Goal: Task Accomplishment & Management: Manage account settings

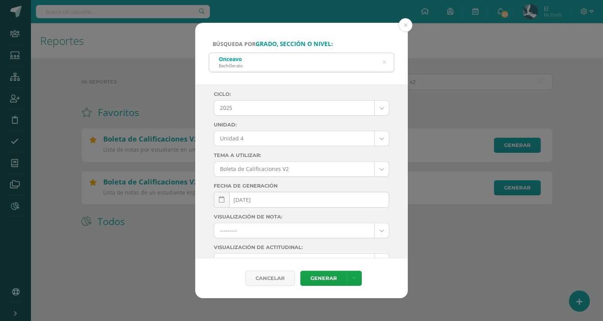
select select "3"
select select "Unidad 4"
drag, startPoint x: 0, startPoint y: 0, endPoint x: 404, endPoint y: 25, distance: 404.5
click at [404, 25] on button at bounding box center [406, 25] width 14 height 14
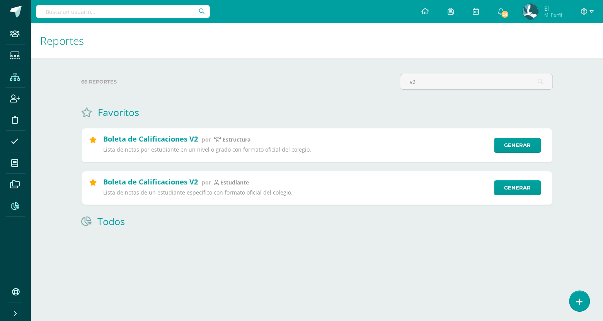
click at [17, 73] on icon at bounding box center [15, 77] width 10 height 8
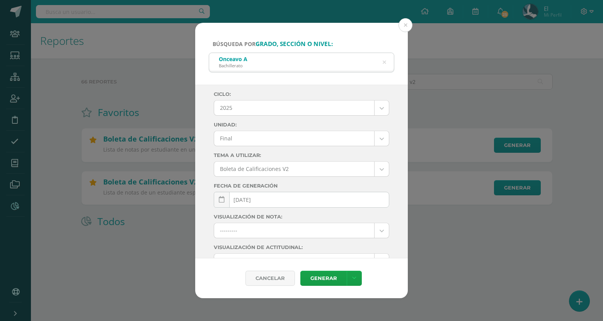
select select "4"
click at [411, 24] on button at bounding box center [406, 25] width 14 height 14
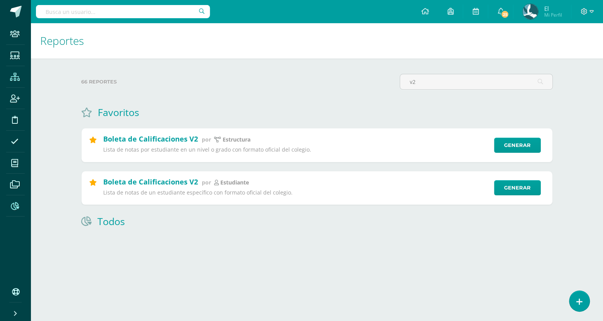
click at [21, 74] on span at bounding box center [14, 76] width 17 height 17
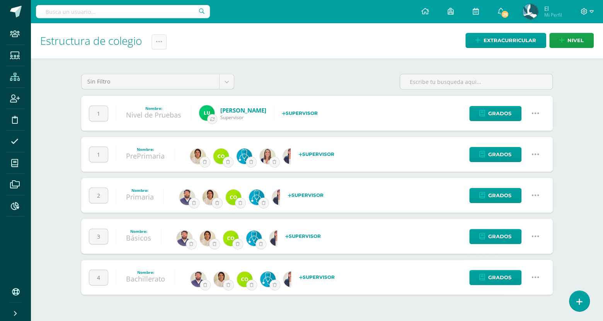
click at [155, 44] on link at bounding box center [159, 41] width 15 height 15
click at [163, 63] on link "Administración de Ciclos" at bounding box center [140, 66] width 85 height 19
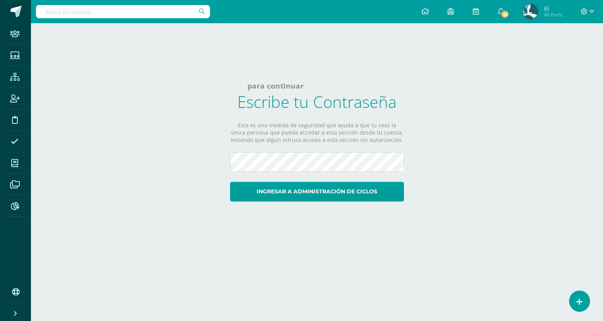
click at [26, 74] on li "Estructura" at bounding box center [15, 77] width 31 height 22
click at [19, 75] on icon at bounding box center [15, 77] width 10 height 8
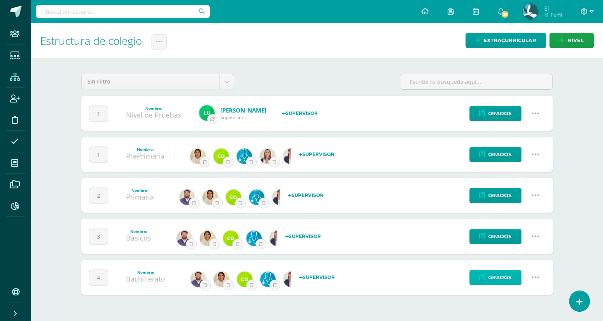
click at [502, 275] on span "Grados" at bounding box center [499, 277] width 23 height 14
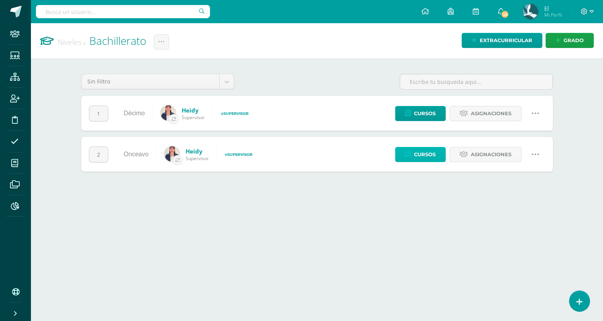
click at [426, 157] on span "Cursos" at bounding box center [425, 154] width 22 height 14
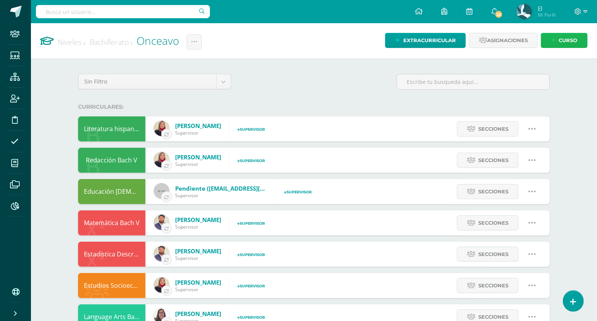
click at [564, 43] on span "Curso" at bounding box center [568, 40] width 19 height 14
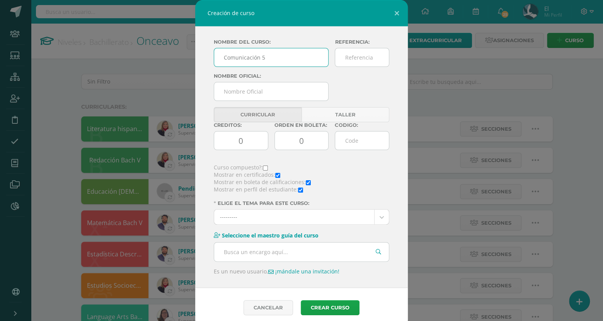
type input "Comunicación 5"
click at [286, 93] on input "C" at bounding box center [271, 91] width 115 height 19
click at [298, 94] on input "Comunicación y Lenguaje L" at bounding box center [271, 91] width 115 height 19
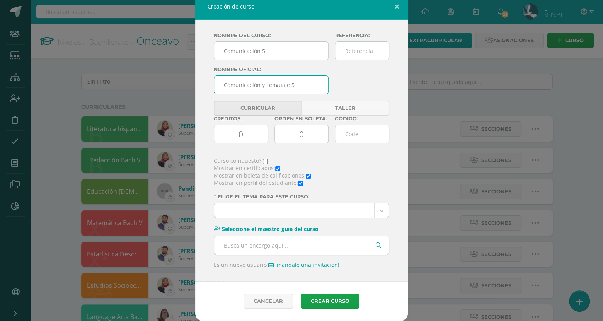
type input "Comunicación y Lenguaje 5"
click at [306, 175] on input "checkbox" at bounding box center [308, 176] width 5 height 5
checkbox input "false"
click at [300, 182] on div "Mostrar en perfil del estudiante:" at bounding box center [302, 182] width 182 height 7
click at [293, 183] on span "Mostrar en perfil del estudiante:" at bounding box center [256, 182] width 84 height 7
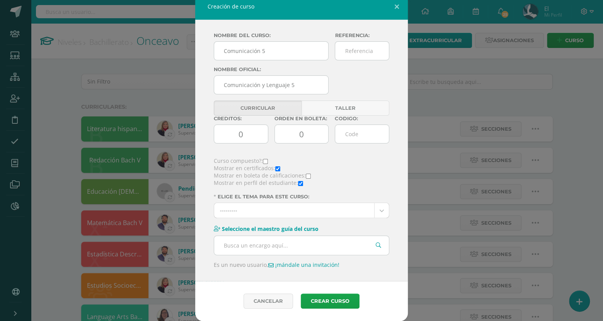
click at [298, 182] on input "checkbox" at bounding box center [300, 183] width 5 height 5
checkbox input "false"
click at [264, 159] on input "checkbox" at bounding box center [265, 161] width 5 height 5
checkbox input "true"
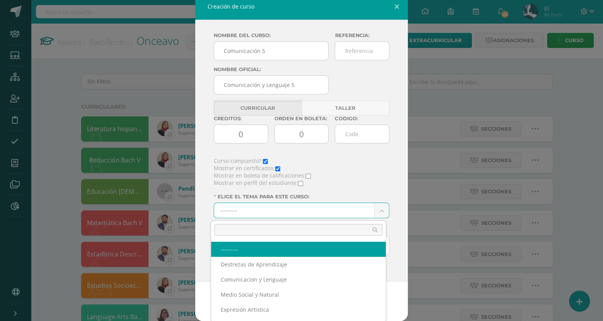
click at [304, 214] on body "Creación de curso Nombre del curso: Comunicación 5 Referencia: Nombre Oficial: …" at bounding box center [301, 269] width 603 height 539
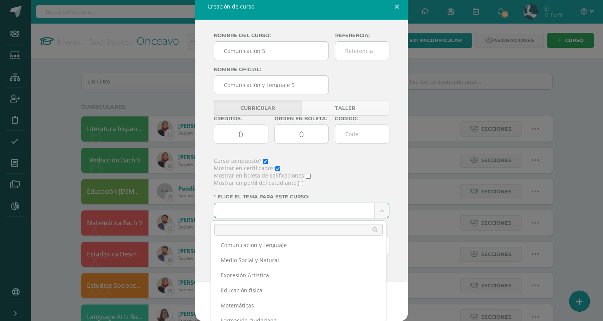
scroll to position [33, 0]
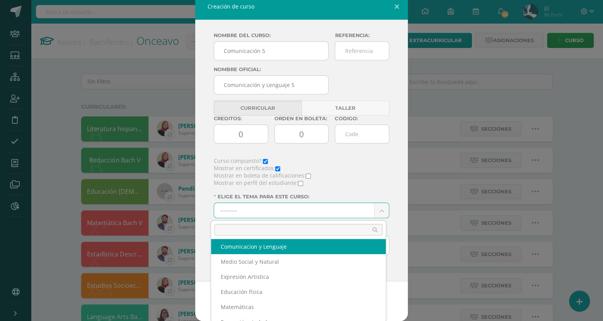
select select "2"
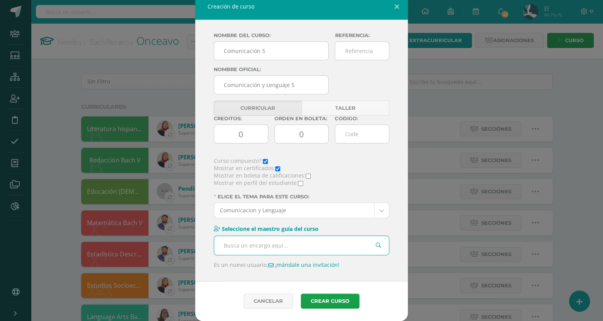
click at [305, 241] on input "text" at bounding box center [301, 245] width 175 height 19
type input "sgalindo"
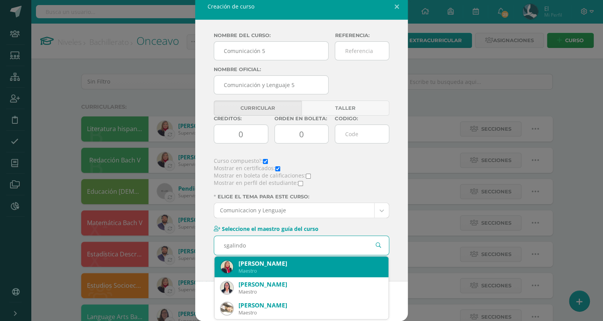
click at [291, 261] on div "Susy Galindo" at bounding box center [311, 264] width 144 height 8
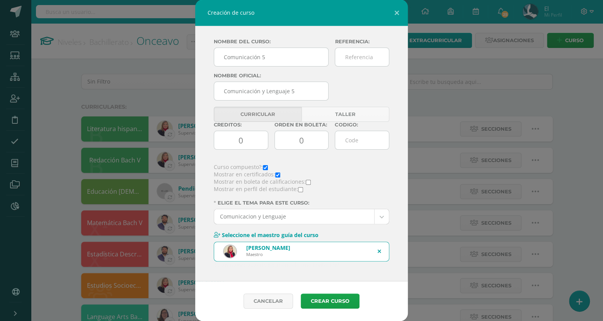
scroll to position [0, 0]
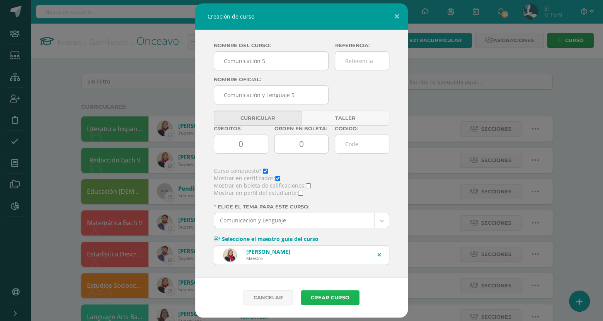
click at [331, 300] on button "Crear curso" at bounding box center [330, 297] width 59 height 15
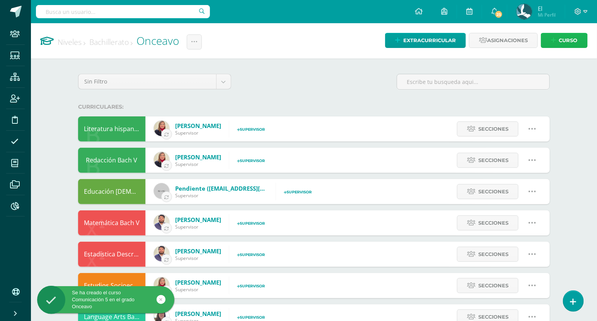
click at [561, 37] on span "Curso" at bounding box center [568, 40] width 19 height 14
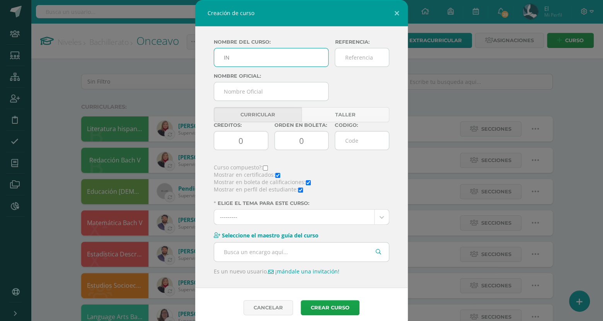
type input "I"
type input "Tercer Idioma"
type input "R"
type input "Tercer Idioma"
click at [299, 191] on div "Mostrar en perfil del estudiante:" at bounding box center [302, 189] width 182 height 7
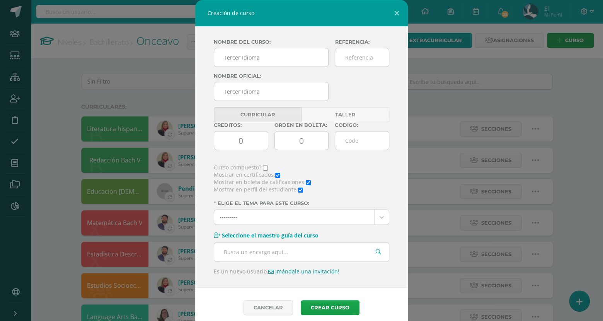
click at [298, 191] on input "checkbox" at bounding box center [300, 190] width 5 height 5
checkbox input "false"
click at [263, 170] on input "checkbox" at bounding box center [265, 168] width 5 height 5
checkbox input "true"
click at [275, 227] on div "Nombre del curso: Tercer Idioma Referencia: Nombre Oficial: Tercer Idioma Curri…" at bounding box center [301, 156] width 213 height 261
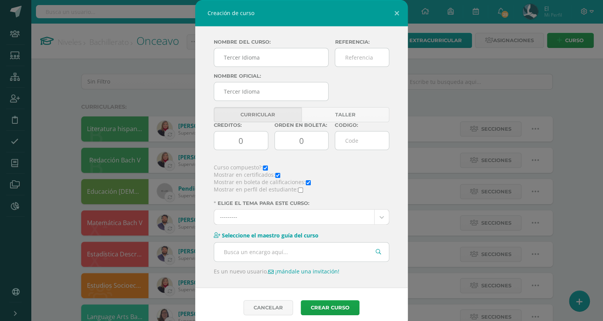
click at [282, 222] on body "Creación de curso Nombre del curso: Tercer Idioma Referencia: Nombre Oficial: T…" at bounding box center [301, 295] width 603 height 591
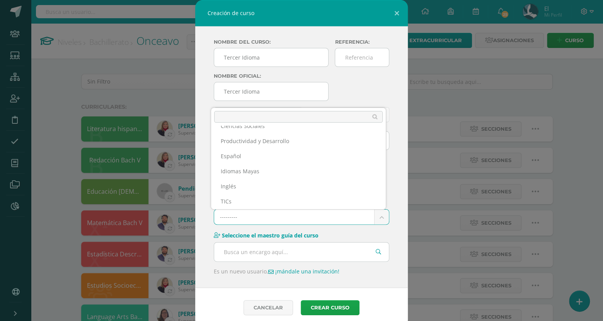
scroll to position [148, 0]
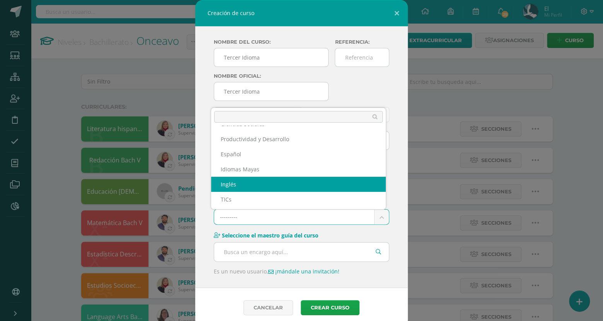
select select "13"
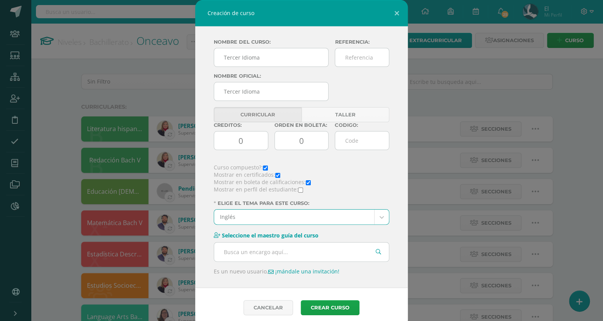
click at [304, 246] on input "text" at bounding box center [301, 251] width 175 height 19
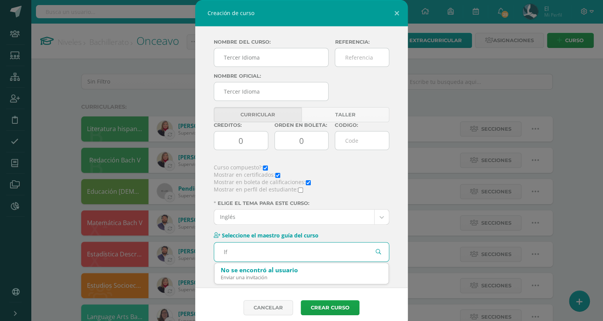
type input "l"
type input "cfrene"
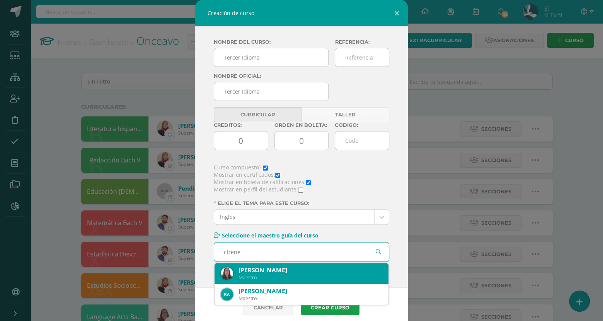
click at [286, 276] on div "Maestro" at bounding box center [311, 277] width 144 height 7
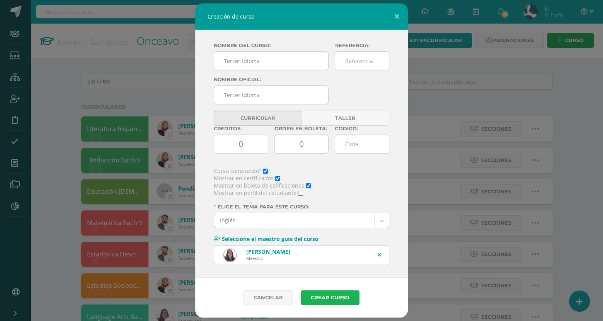
click at [322, 297] on button "Crear curso" at bounding box center [330, 297] width 59 height 15
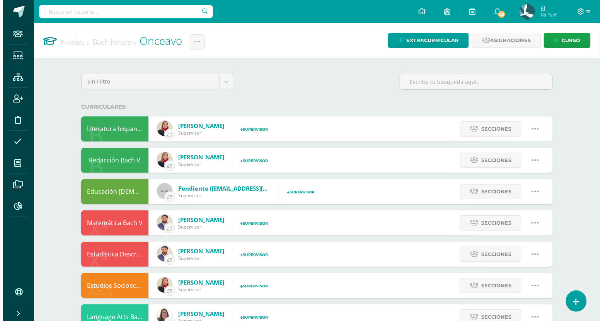
scroll to position [300, 0]
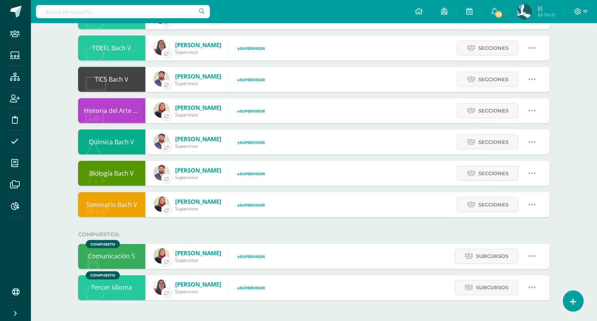
click at [528, 252] on icon at bounding box center [532, 256] width 9 height 9
click at [511, 278] on link "Editar" at bounding box center [517, 283] width 60 height 12
type input "Comunicación 5"
type input "None"
type input "Comunicación y Lenguaje 5"
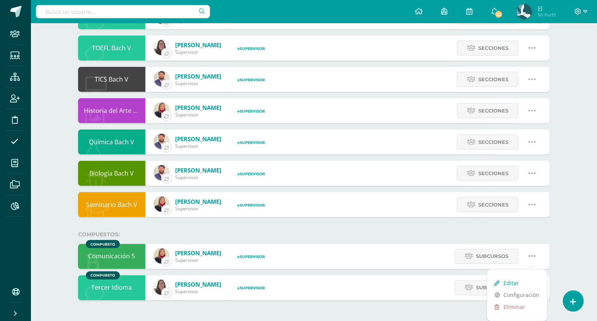
type input "None"
checkbox input "false"
select select "2"
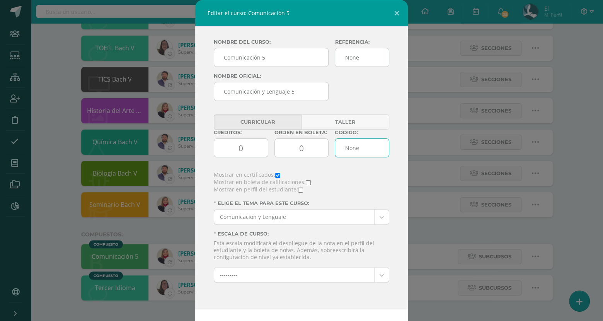
paste input "10,190"
type input "None10,190"
paste input "10,190"
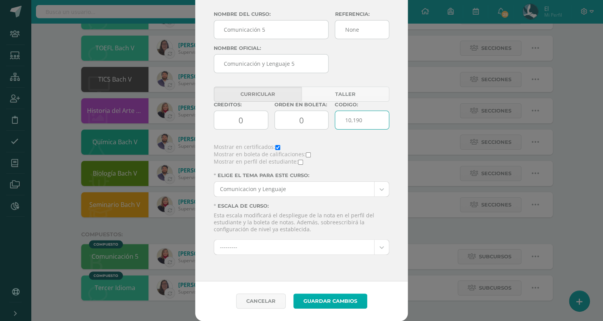
type input "10,190"
click at [338, 295] on button "Guardar Cambios" at bounding box center [331, 301] width 74 height 15
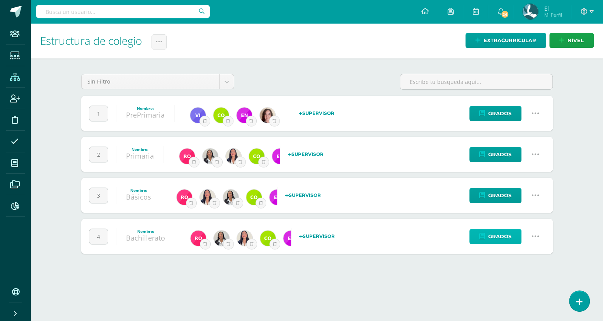
click at [507, 241] on span "Grados" at bounding box center [499, 236] width 23 height 14
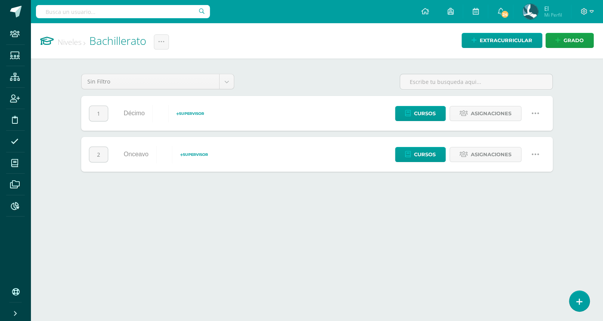
click at [545, 187] on html "Staff Estudiantes Estructura Inscripción Disciplina Asistencia Mis cursos Archi…" at bounding box center [301, 93] width 603 height 187
click at [430, 153] on span "Cursos" at bounding box center [425, 154] width 22 height 14
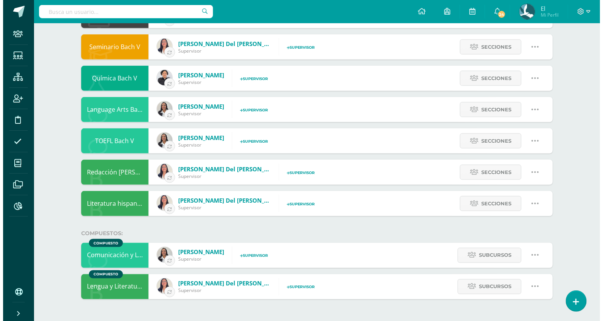
scroll to position [300, 0]
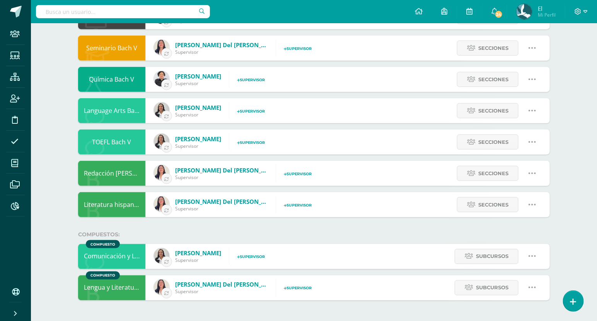
click at [539, 251] on link at bounding box center [533, 257] width 20 height 20
drag, startPoint x: 574, startPoint y: 254, endPoint x: 543, endPoint y: 289, distance: 46.5
click at [543, 289] on div "Niveles Bachillerato Onceavo Cambiar nombre Configuración Historial de activida…" at bounding box center [314, 22] width 566 height 599
click at [530, 285] on icon at bounding box center [532, 287] width 9 height 9
click at [516, 311] on link "Editar" at bounding box center [517, 315] width 60 height 12
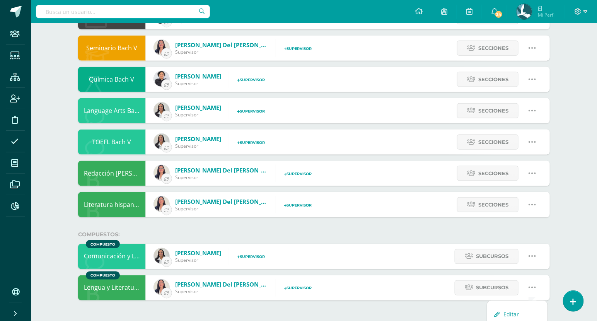
type input "Lengua y Literatura 5"
type input "None"
type input "Lengua y Literatura 5"
type input "10,190"
checkbox input "false"
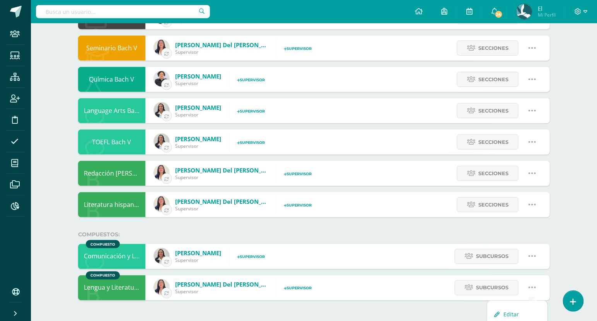
checkbox input "false"
select select "2"
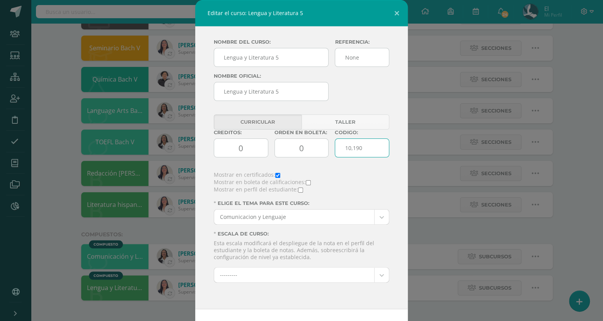
drag, startPoint x: 371, startPoint y: 149, endPoint x: 310, endPoint y: 150, distance: 61.1
click at [310, 150] on div "Creditos: 0 Orden en boleta: 0 Codigo: 10,190" at bounding box center [302, 147] width 182 height 34
click at [396, 9] on button at bounding box center [397, 13] width 22 height 26
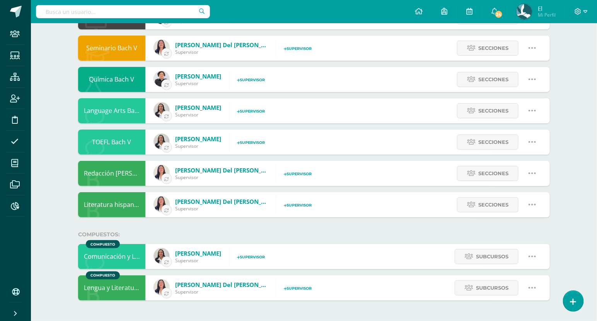
select select "2"
click at [533, 253] on icon at bounding box center [532, 256] width 9 height 9
click at [530, 279] on link "Editar" at bounding box center [517, 283] width 60 height 12
type input "Comunicación y Lenguaje L3"
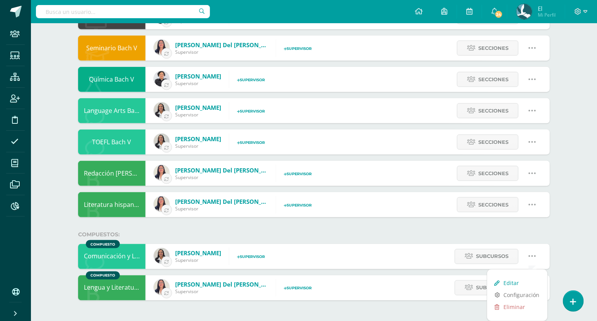
type input "22,897"
checkbox input "false"
select select "13"
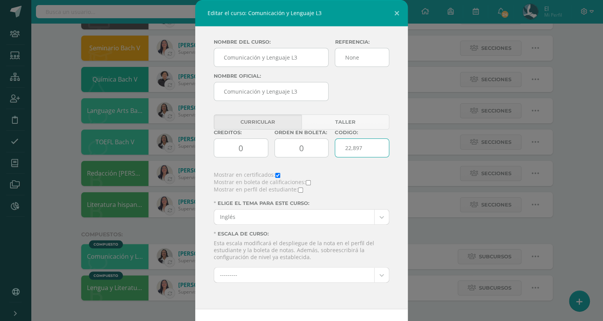
click at [368, 149] on input "22,897" at bounding box center [362, 147] width 55 height 19
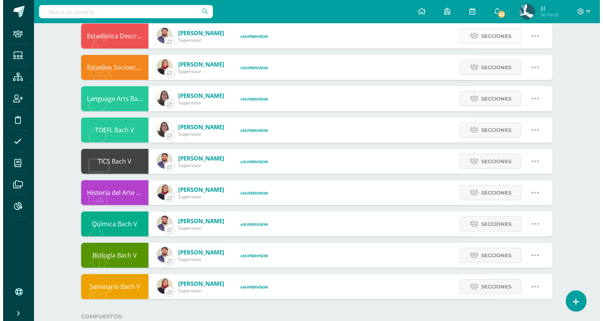
scroll to position [300, 0]
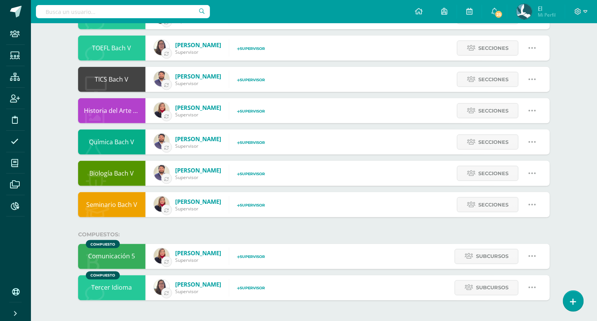
click at [536, 292] on link at bounding box center [533, 288] width 20 height 20
drag, startPoint x: 522, startPoint y: 307, endPoint x: 516, endPoint y: 313, distance: 8.5
click at [516, 313] on div "Editar Configuración Eliminar" at bounding box center [517, 326] width 60 height 51
click at [516, 313] on link "Editar" at bounding box center [517, 315] width 60 height 12
type input "Tercer Idioma"
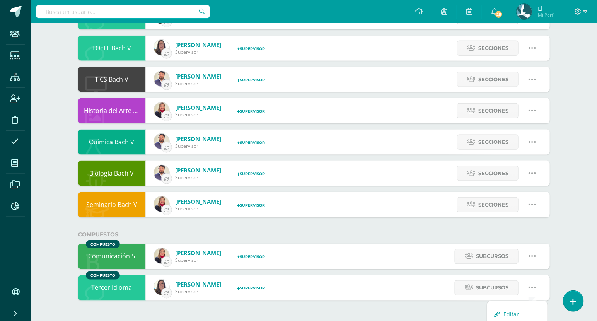
type input "None"
type input "Tercer Idioma"
type input "None"
checkbox input "true"
checkbox input "false"
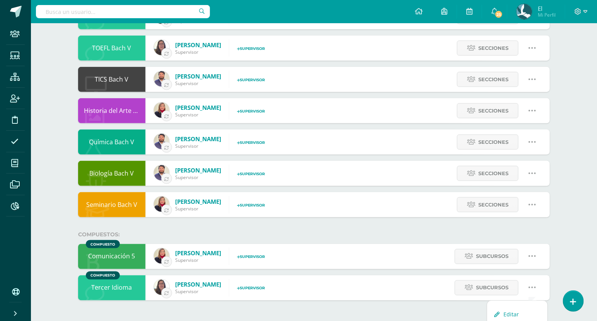
select select "13"
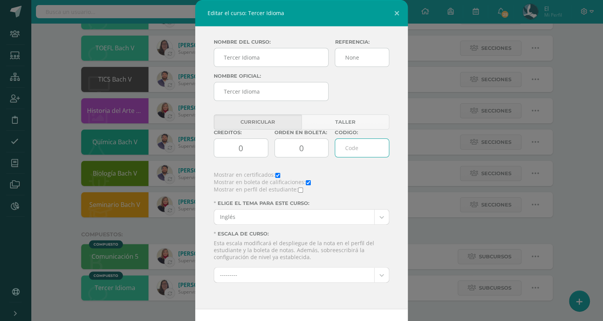
paste input "22,897"
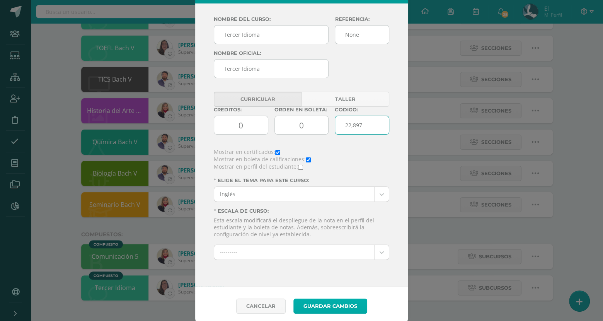
type input "22,897"
click at [344, 307] on button "Guardar Cambios" at bounding box center [331, 306] width 74 height 15
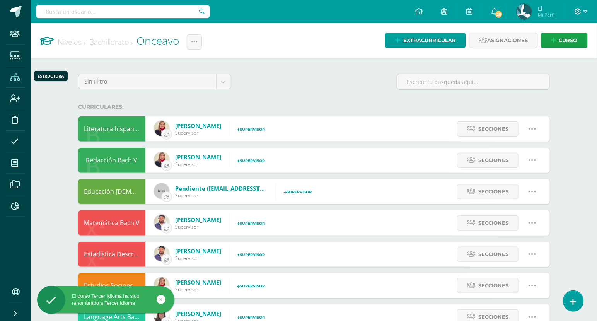
click at [21, 77] on span at bounding box center [14, 76] width 17 height 17
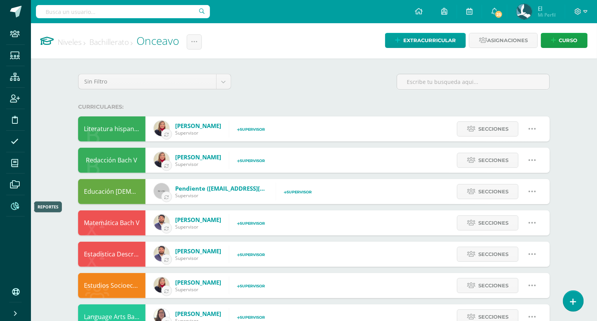
click at [15, 205] on icon at bounding box center [15, 206] width 8 height 8
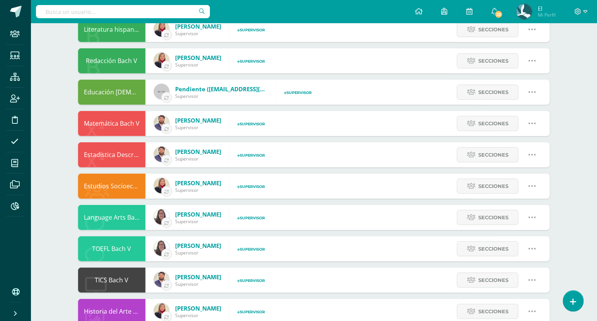
scroll to position [98, 0]
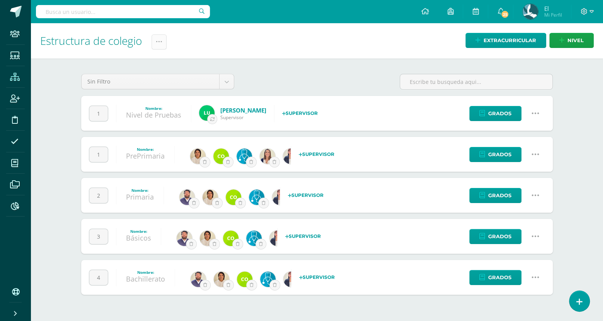
click at [162, 42] on icon at bounding box center [159, 42] width 7 height 7
click at [143, 66] on link "Administración de Ciclos" at bounding box center [140, 66] width 85 height 19
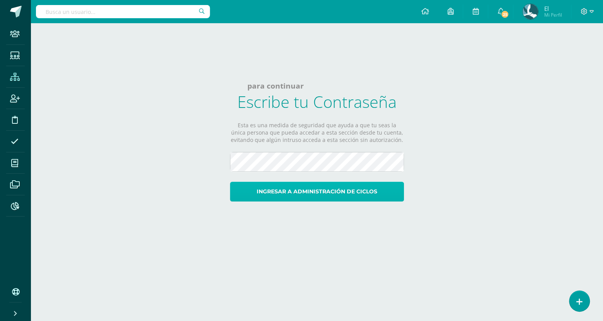
click at [331, 198] on button "Ingresar a administración de ciclos" at bounding box center [317, 192] width 174 height 20
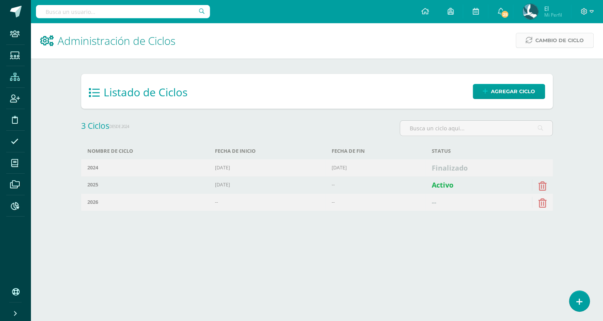
click at [541, 41] on span "Cambio de Ciclo" at bounding box center [560, 40] width 48 height 14
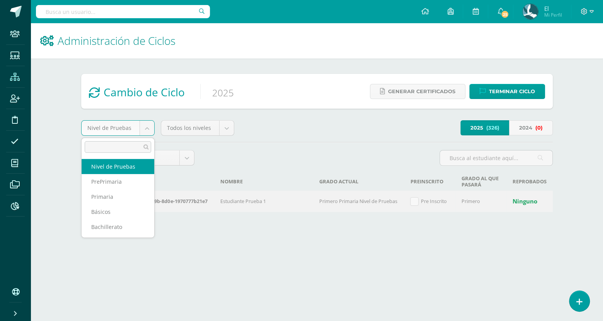
click at [148, 130] on body "Staff Estudiantes Estructura Inscripción Disciplina Asistencia Mis cursos Archi…" at bounding box center [301, 117] width 603 height 234
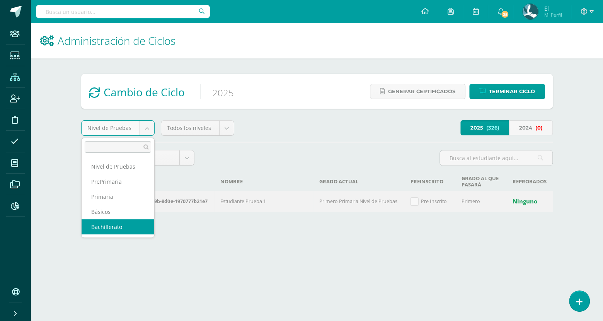
select select "4"
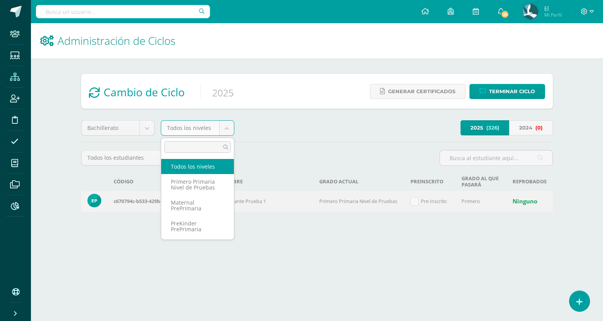
click at [214, 133] on body "Staff Estudiantes Estructura Inscripción Disciplina Asistencia Mis cursos Archi…" at bounding box center [301, 117] width 603 height 234
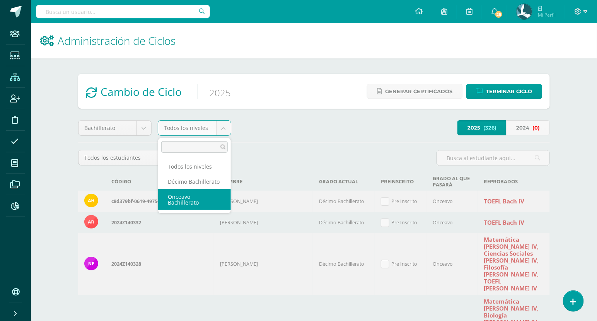
select select "15"
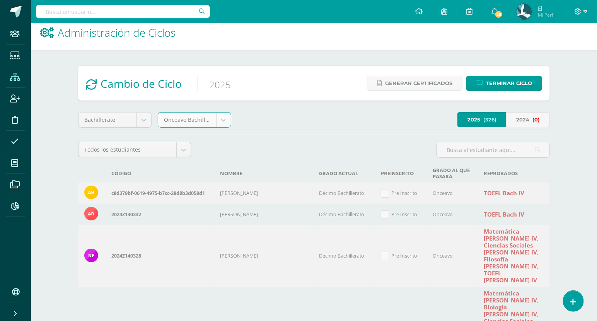
scroll to position [9, 0]
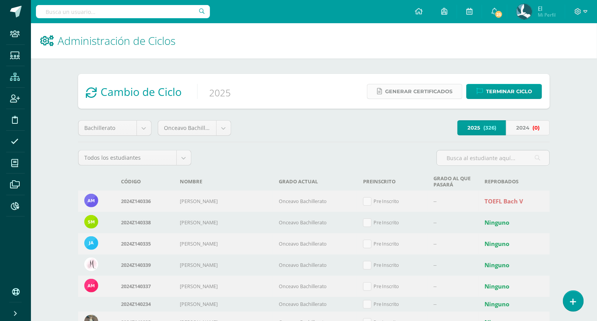
drag, startPoint x: 407, startPoint y: 99, endPoint x: 411, endPoint y: 94, distance: 6.6
click at [411, 94] on div "Generar certificados Terminar Ciclo" at bounding box center [452, 91] width 195 height 35
click at [411, 94] on span "Generar certificados" at bounding box center [418, 91] width 67 height 14
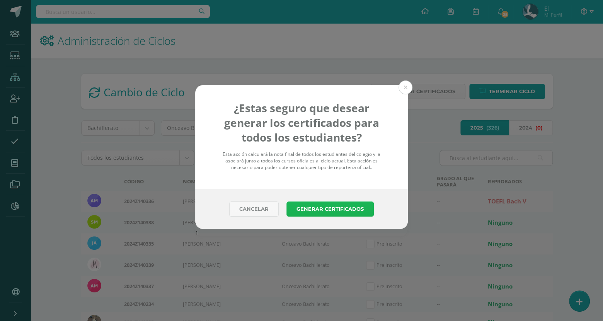
click at [348, 214] on button "Generar Certificados" at bounding box center [330, 208] width 87 height 15
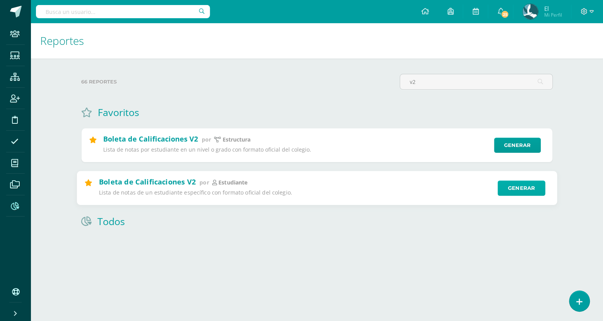
type input "v2"
click at [507, 188] on link "Generar" at bounding box center [522, 187] width 48 height 15
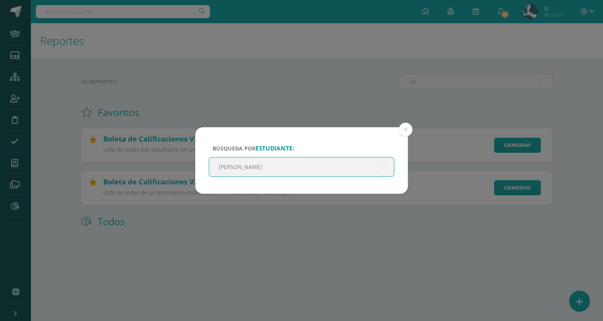
type input "[PERSON_NAME]"
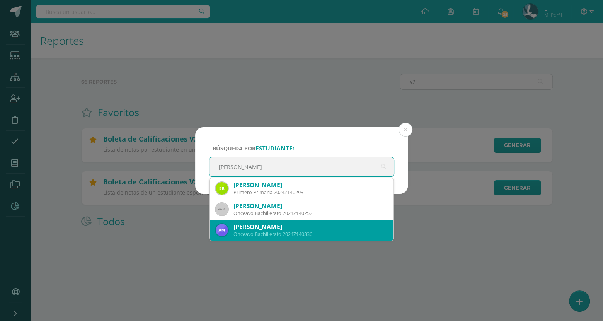
click at [324, 225] on div "Adriana Sofia Martínez Ordóñez" at bounding box center [311, 227] width 154 height 8
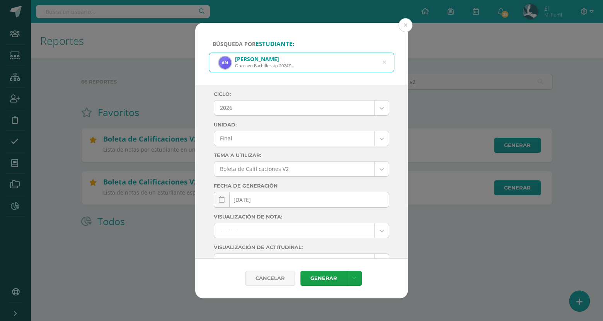
click at [298, 116] on div "Ciclo: 2026 2026 2025 2024 Unidad: Final Final Tema a Utilizar: Boleta de Calif…" at bounding box center [302, 221] width 176 height 260
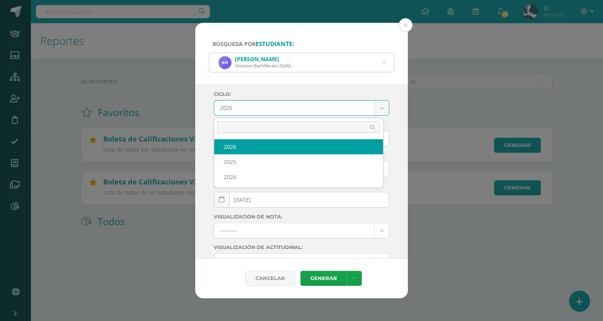
click at [289, 111] on body "Búsqueda por estudiante: Adriana Sofia Martínez Ordóñez Onceavo Bachillerato 20…" at bounding box center [301, 126] width 603 height 253
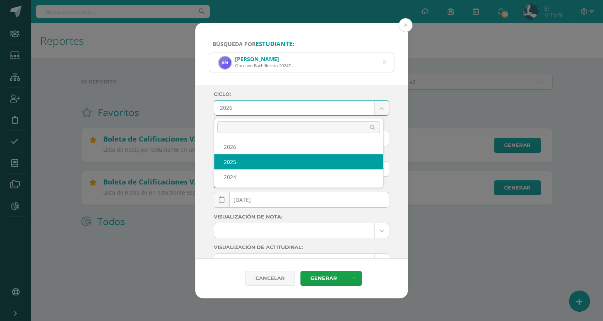
select select "4"
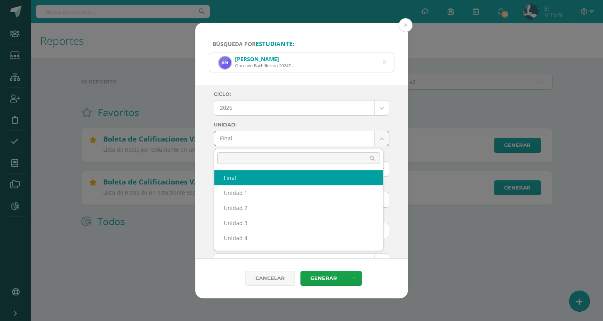
click at [284, 143] on body "Búsqueda por estudiante: Adriana Sofia Martínez Ordóñez Onceavo Bachillerato 20…" at bounding box center [301, 126] width 603 height 253
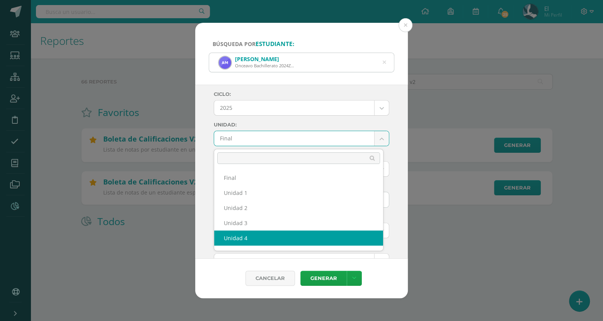
select select "Unidad 4"
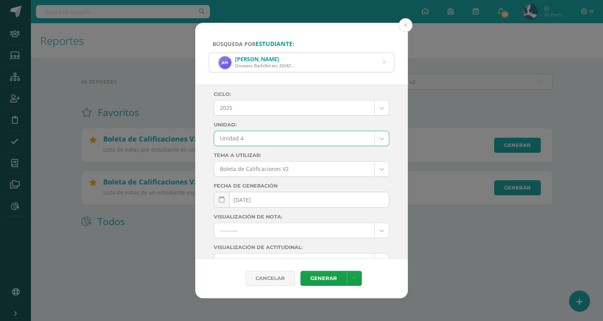
scroll to position [101, 0]
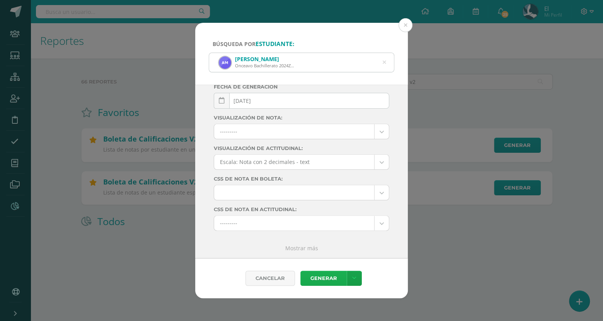
click at [316, 275] on link "Generar" at bounding box center [324, 278] width 46 height 15
